Goal: Task Accomplishment & Management: Manage account settings

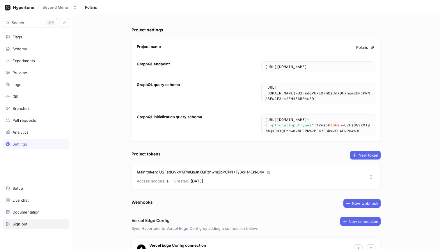
scroll to position [35, 0]
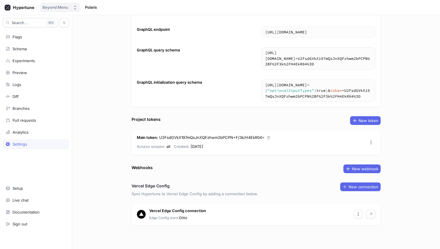
click at [56, 8] on div "Beyond Menu" at bounding box center [55, 7] width 26 height 5
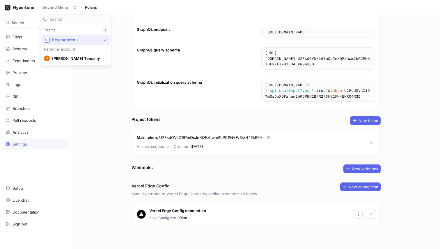
click at [104, 31] on icon at bounding box center [105, 29] width 3 height 3
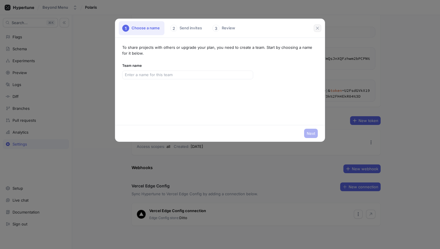
click at [316, 27] on icon "button" at bounding box center [317, 28] width 5 height 5
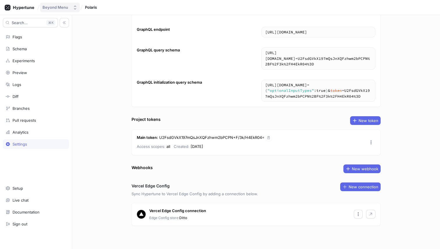
click at [71, 6] on button "Beyond Menu" at bounding box center [60, 8] width 40 height 10
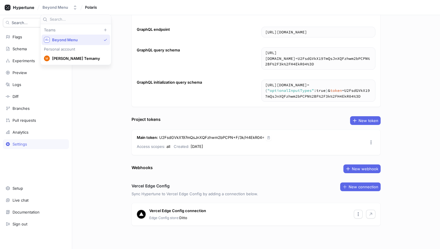
click at [76, 39] on span "Beyond Menu" at bounding box center [76, 40] width 49 height 5
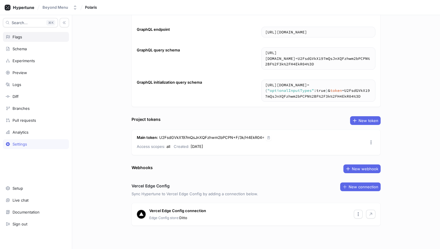
click at [19, 38] on div "Flags" at bounding box center [18, 37] width 10 height 5
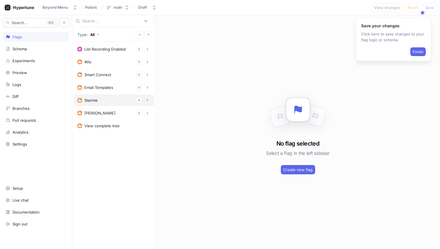
click at [92, 100] on div "Starmie" at bounding box center [90, 100] width 13 height 5
